Goal: Go to known website: Access a specific website the user already knows

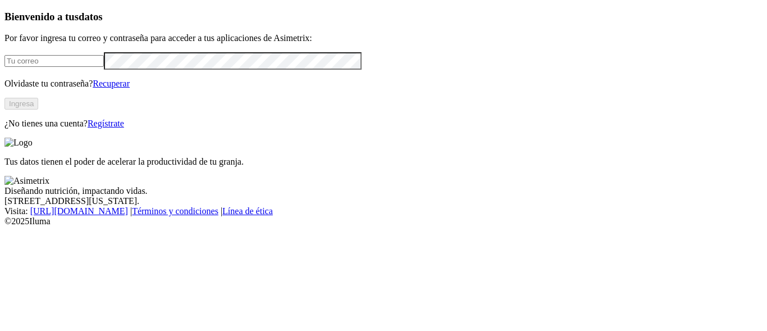
type input "[EMAIL_ADDRESS][DOMAIN_NAME]"
click at [38, 110] on button "Ingresa" at bounding box center [21, 104] width 34 height 12
